Goal: Task Accomplishment & Management: Complete application form

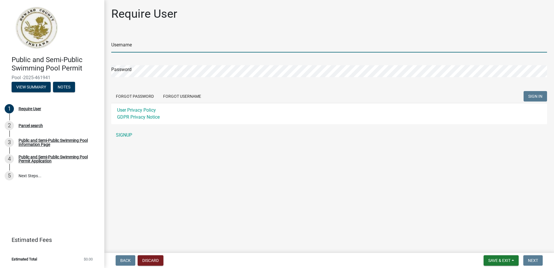
type input "[GEOGRAPHIC_DATA]"
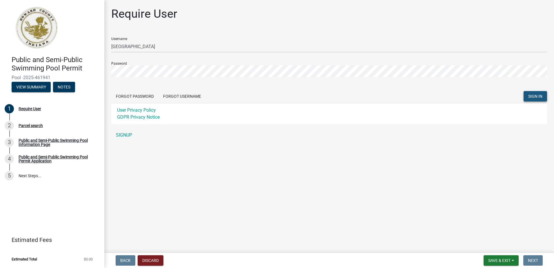
click at [541, 95] on span "SIGN IN" at bounding box center [535, 96] width 14 height 5
click at [82, 66] on div "Public and Semi-Public Swimming Pool Permit Pool -2025-461941 View Summary Note…" at bounding box center [277, 134] width 554 height 268
click at [537, 96] on span "SIGN IN" at bounding box center [535, 96] width 14 height 5
click at [69, 67] on div "Public and Semi-Public Swimming Pool Permit Pool -2025-461941 View Summary Note…" at bounding box center [277, 134] width 554 height 268
click at [271, 171] on main "Require User Username Amberwood Password Forgot Password Forgot Username SIGN I…" at bounding box center [329, 125] width 450 height 250
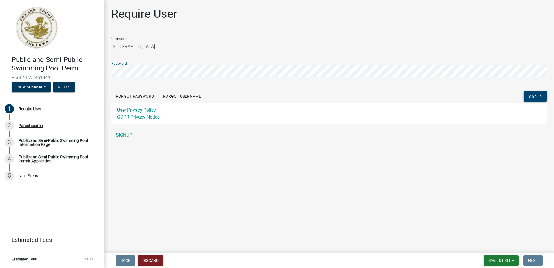
click at [82, 66] on div "Public and Semi-Public Swimming Pool Permit Pool -2025-461941 View Summary Note…" at bounding box center [277, 134] width 554 height 268
click at [67, 65] on div "Public and Semi-Public Swimming Pool Permit Pool -2025-461941 View Summary Note…" at bounding box center [277, 134] width 554 height 268
click at [243, 95] on div "Forgot Password Forgot Username SIGN IN" at bounding box center [329, 97] width 436 height 12
click at [532, 93] on button "SIGN IN" at bounding box center [535, 96] width 23 height 10
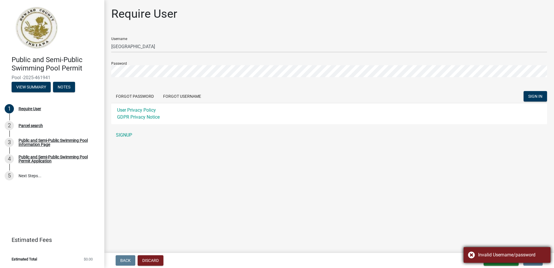
click at [471, 254] on div "Invalid Username/password" at bounding box center [507, 255] width 87 height 16
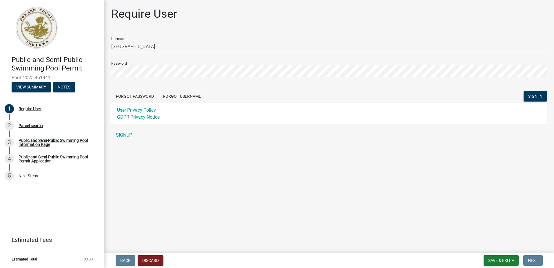
click at [293, 206] on main "Require User Username Amberwood Password Forgot Password Forgot Username SIGN I…" at bounding box center [329, 125] width 450 height 250
click at [259, 159] on main "Require User Username Amberwood Password Forgot Password Forgot Username SIGN I…" at bounding box center [329, 125] width 450 height 250
click at [31, 86] on button "View Summary" at bounding box center [31, 87] width 39 height 10
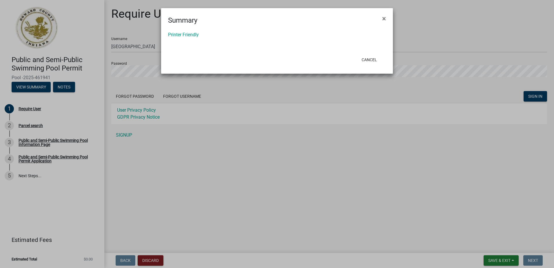
click at [69, 87] on ngb-modal-window "Summary × Printer Friendly Cancel" at bounding box center [277, 134] width 554 height 268
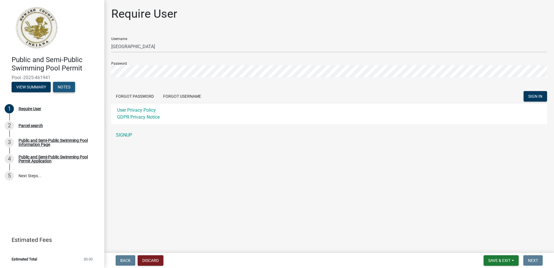
click at [68, 87] on button "Notes" at bounding box center [64, 87] width 22 height 10
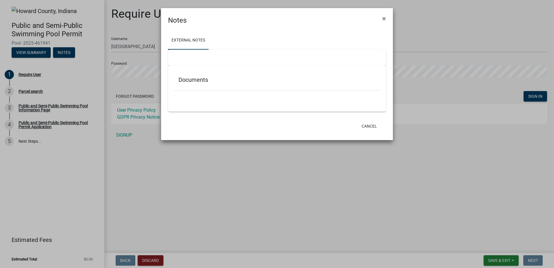
click at [46, 57] on ngb-modal-window "Notes × External Notes Documents Cancel" at bounding box center [277, 134] width 554 height 268
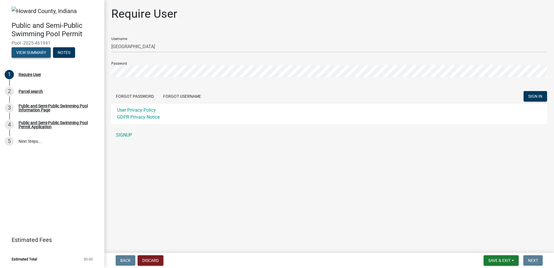
click at [45, 54] on button "View Summary" at bounding box center [31, 52] width 39 height 10
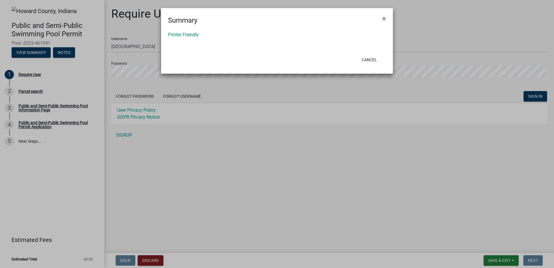
click at [45, 54] on ngb-modal-window "Summary × Printer Friendly Cancel" at bounding box center [277, 134] width 554 height 268
